Goal: Find specific page/section: Find specific page/section

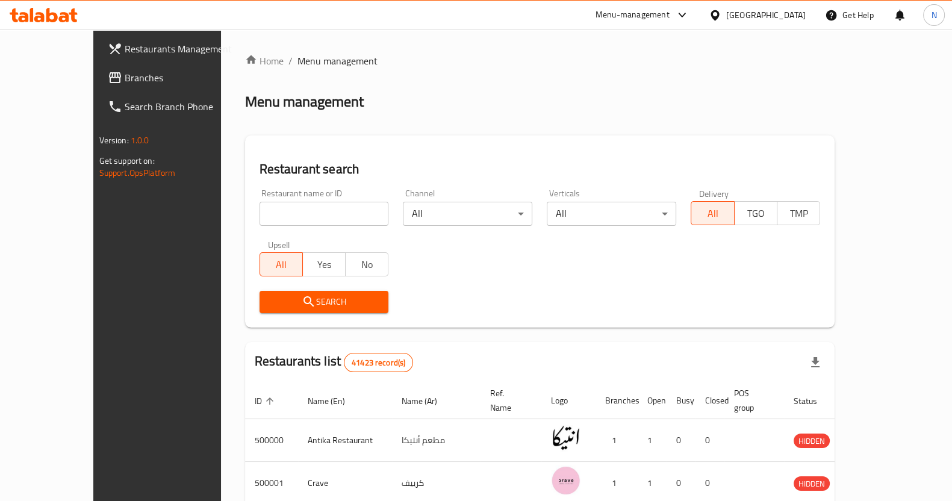
click at [259, 218] on input "search" at bounding box center [323, 214] width 129 height 24
type input "k"
paste input "776450"
type input "776450"
click at [289, 305] on span "Search" at bounding box center [324, 301] width 110 height 15
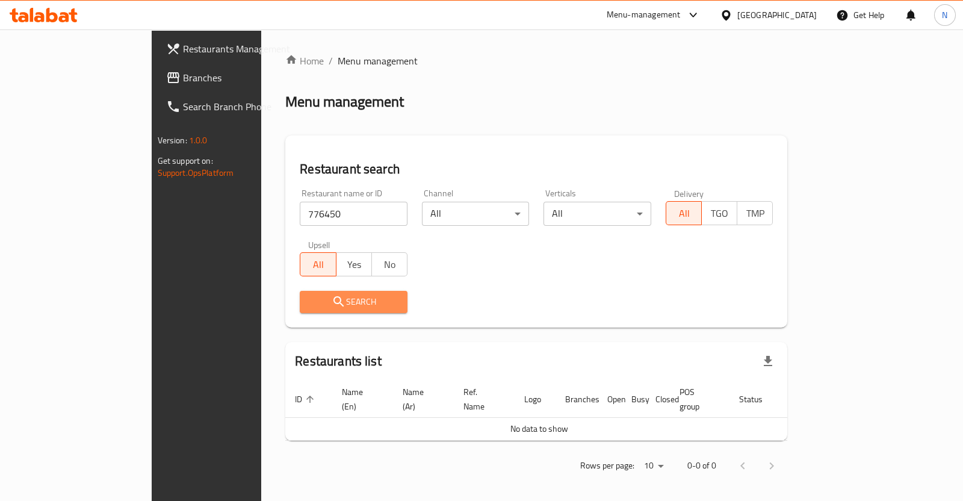
click at [324, 303] on span "Search" at bounding box center [353, 301] width 89 height 15
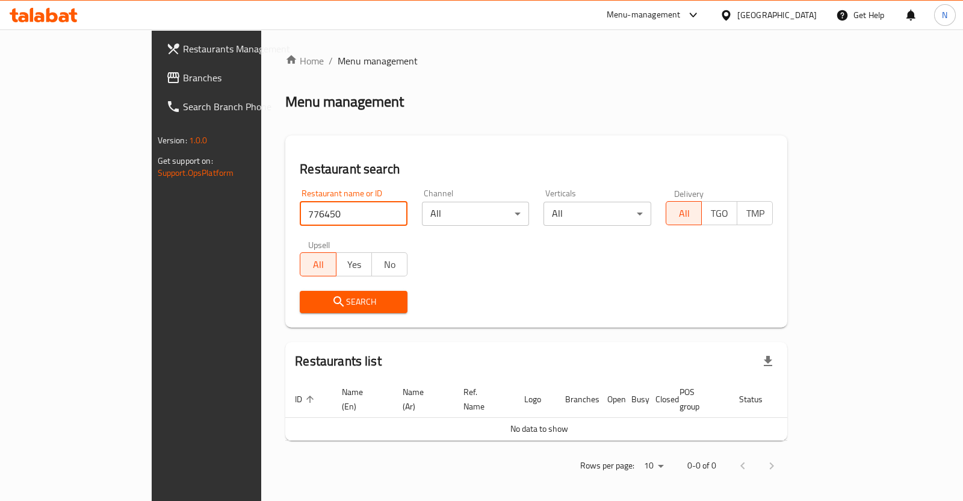
click at [355, 214] on input "776450" at bounding box center [354, 214] width 108 height 24
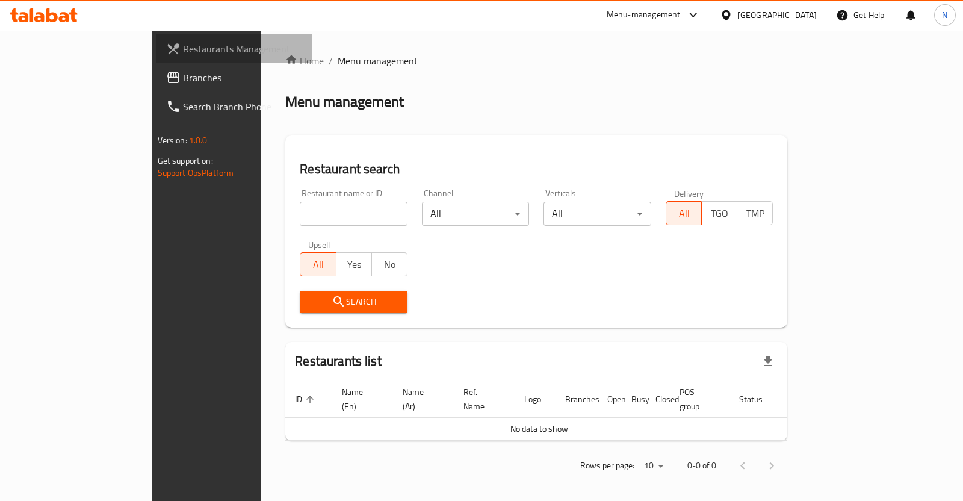
click at [183, 54] on span "Restaurants Management" at bounding box center [243, 49] width 120 height 14
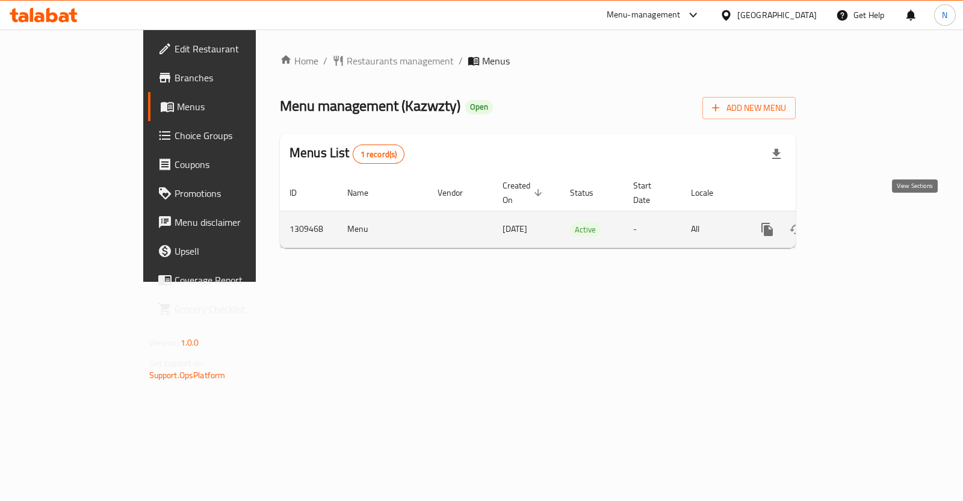
click at [869, 215] on link "enhanced table" at bounding box center [854, 229] width 29 height 29
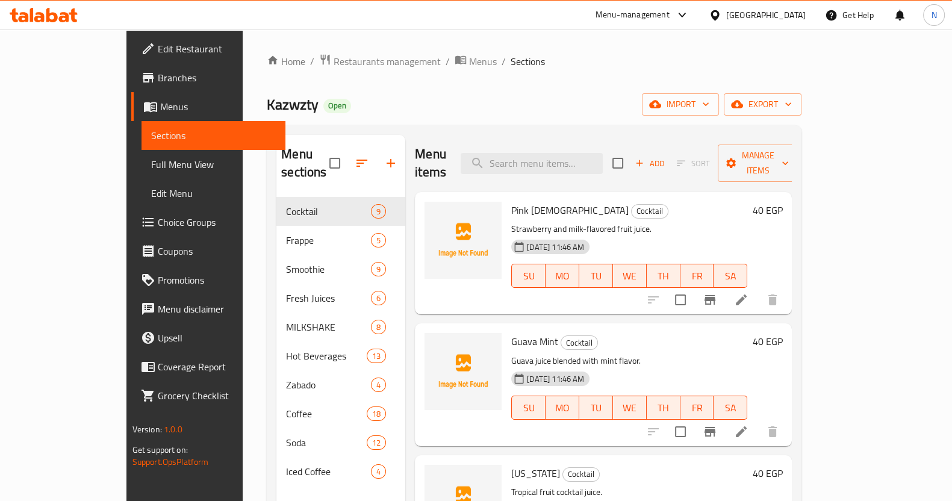
click at [691, 66] on ol "Home / Restaurants management / Menus / Sections" at bounding box center [534, 62] width 535 height 16
